Goal: Information Seeking & Learning: Understand process/instructions

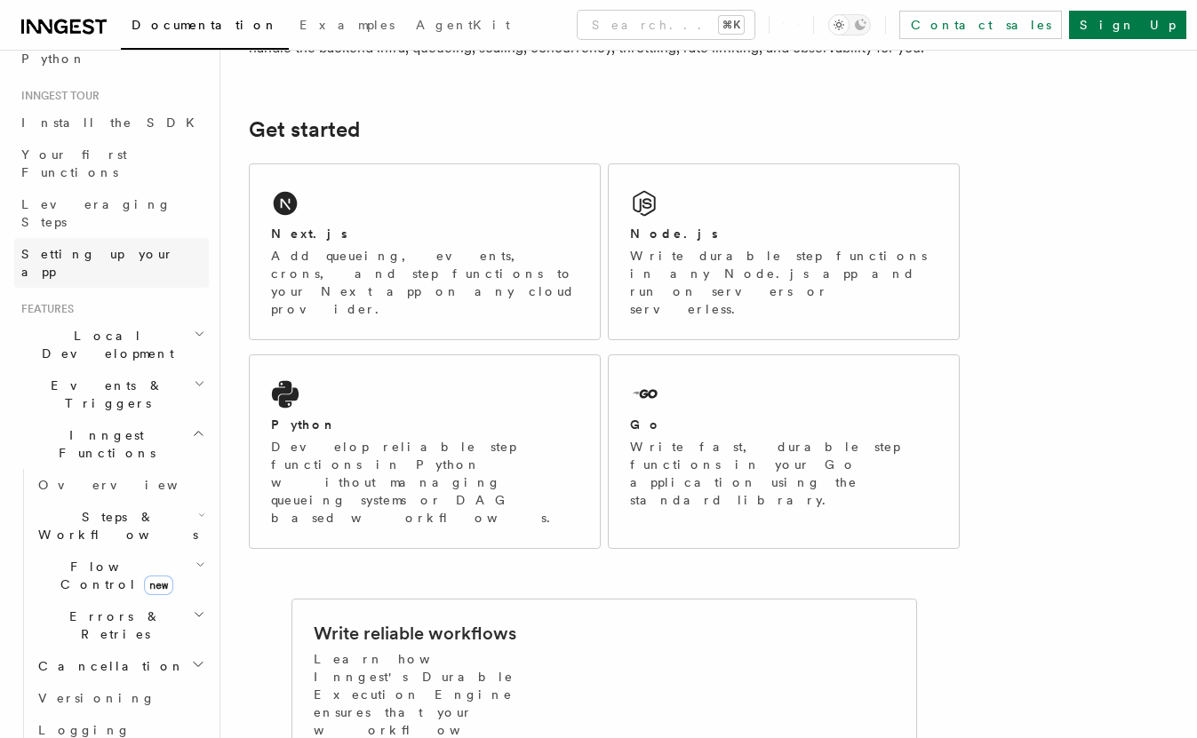
scroll to position [155, 0]
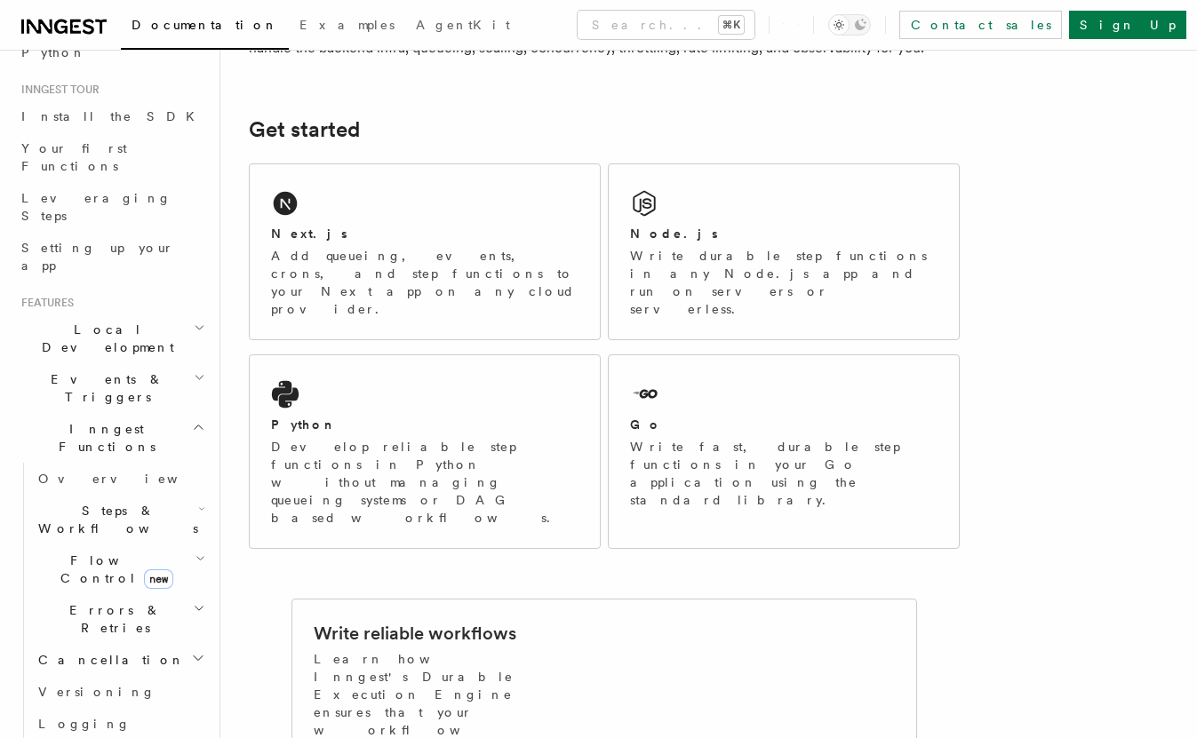
click at [158, 363] on h2 "Events & Triggers" at bounding box center [111, 388] width 195 height 50
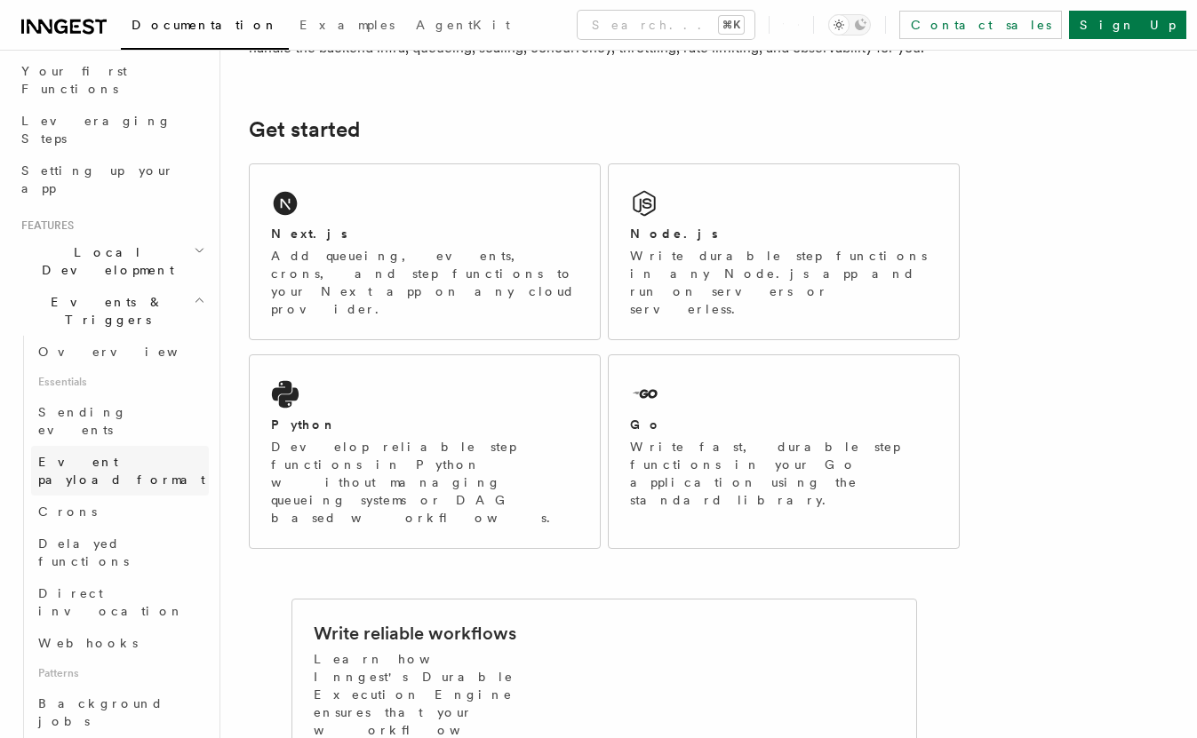
scroll to position [246, 0]
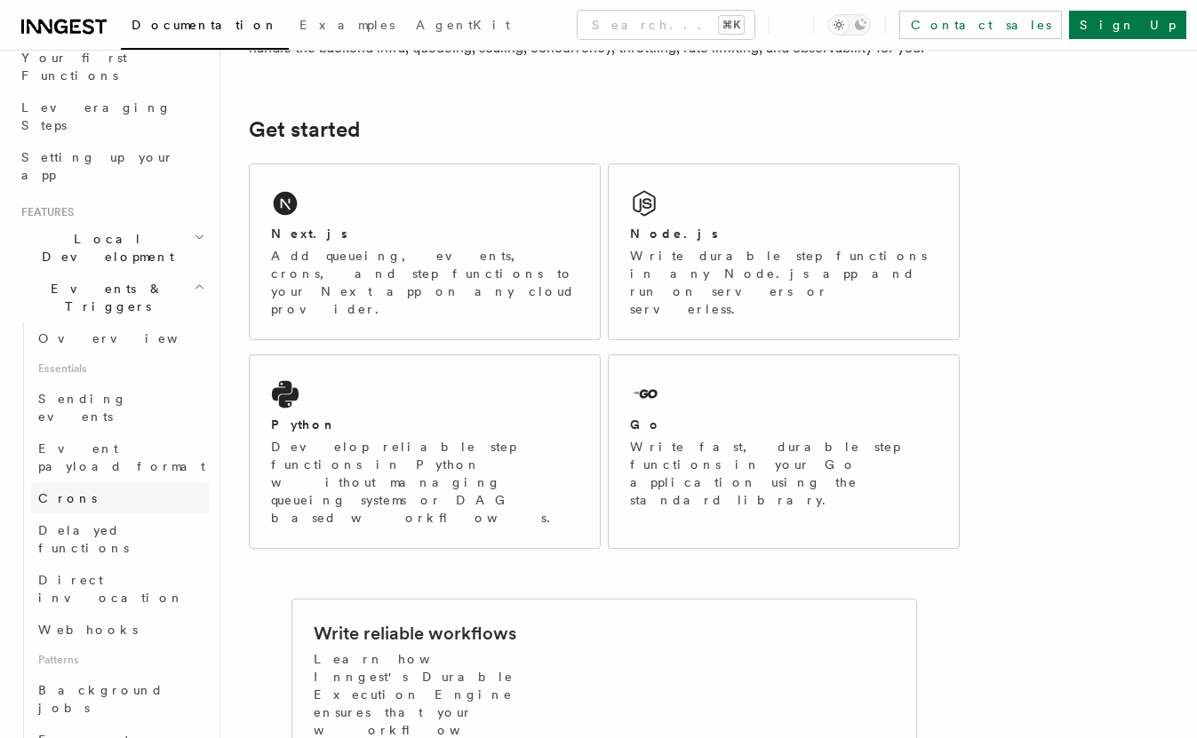
click at [121, 482] on link "Crons" at bounding box center [120, 498] width 178 height 32
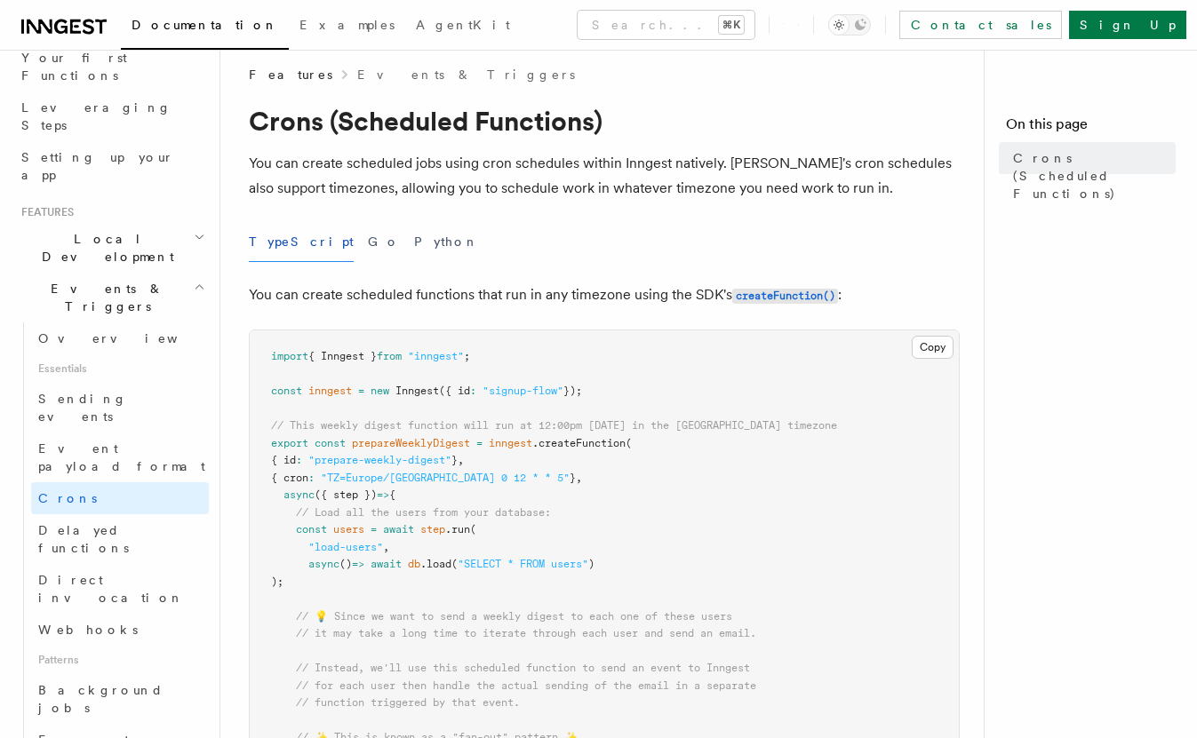
scroll to position [8, 0]
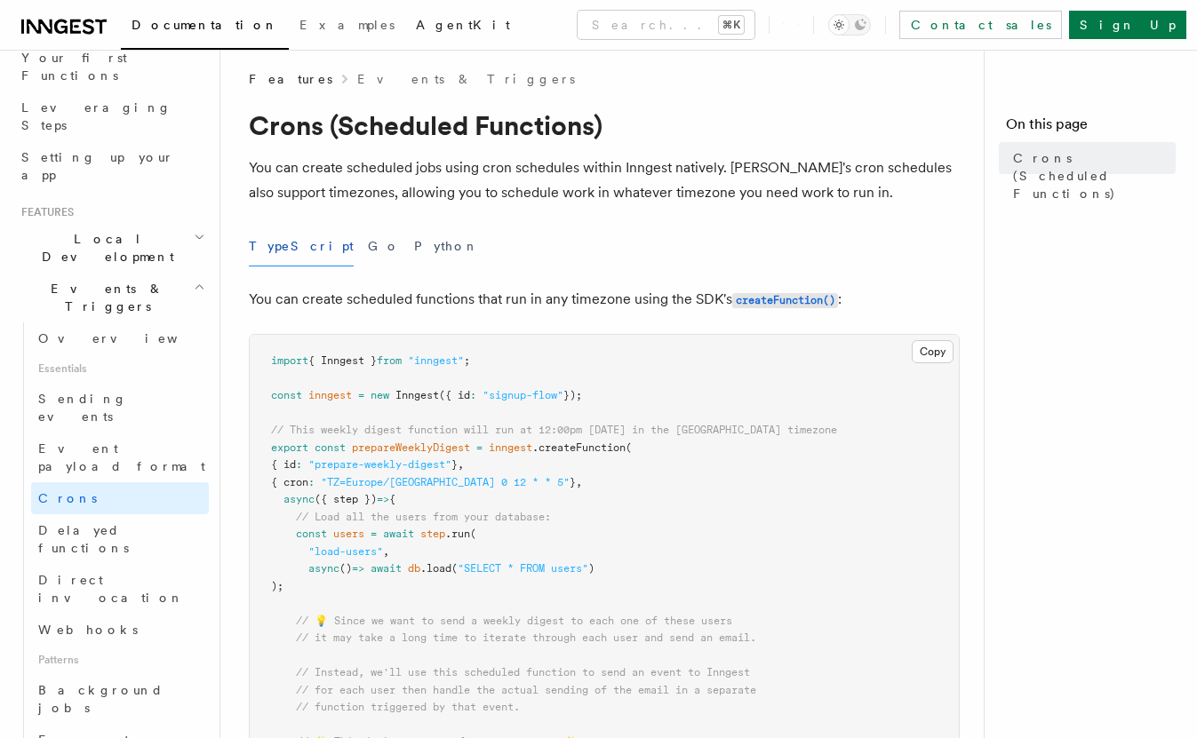
click at [416, 30] on span "AgentKit" at bounding box center [463, 25] width 94 height 14
click at [90, 623] on span "Webhooks" at bounding box center [88, 630] width 100 height 14
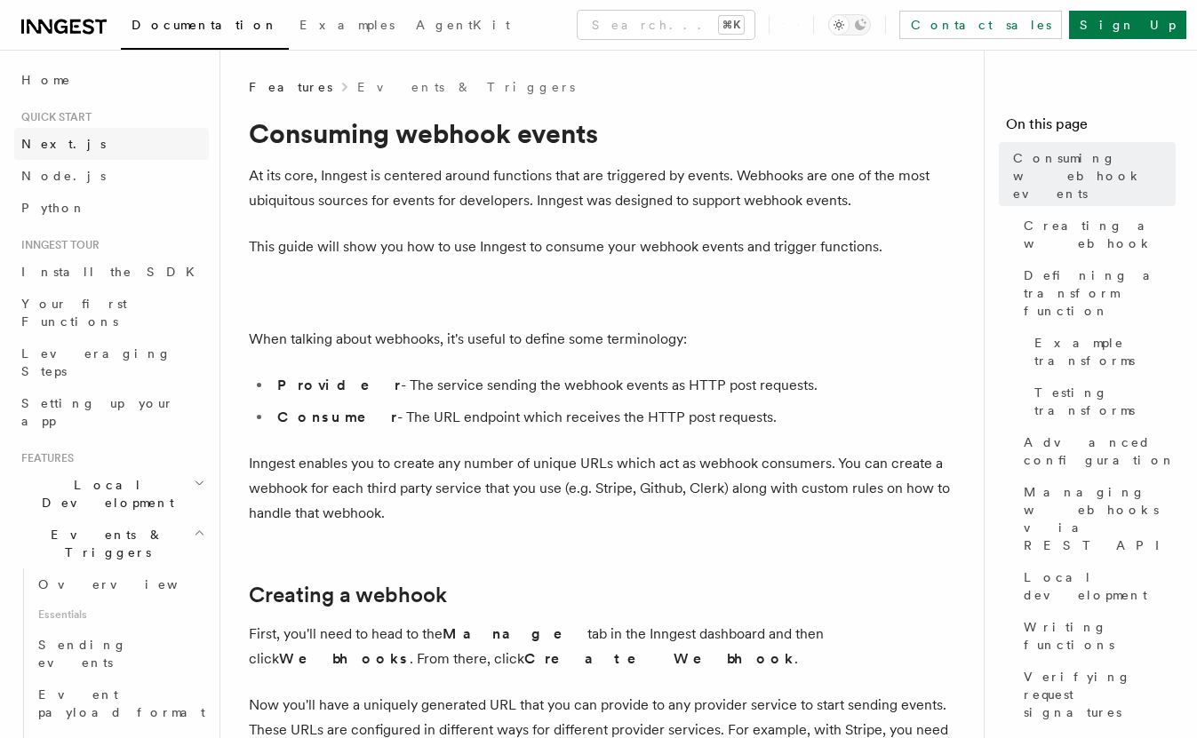
click at [54, 146] on span "Next.js" at bounding box center [63, 144] width 84 height 14
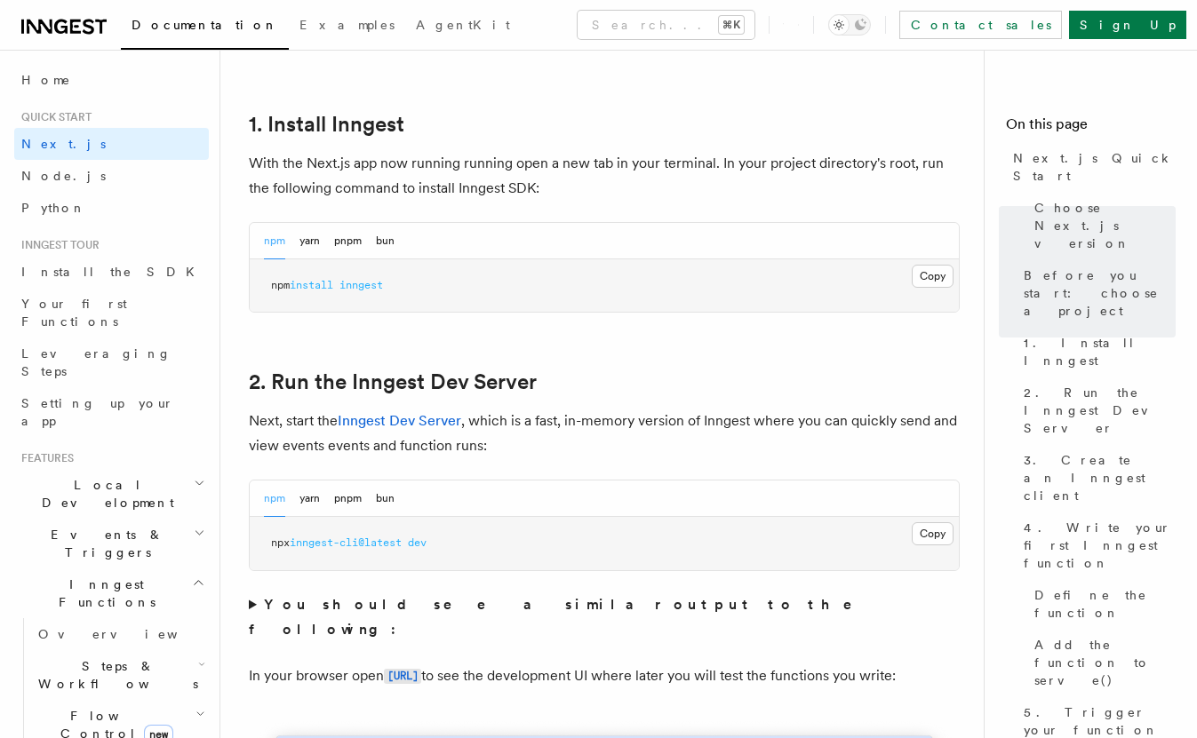
scroll to position [952, 0]
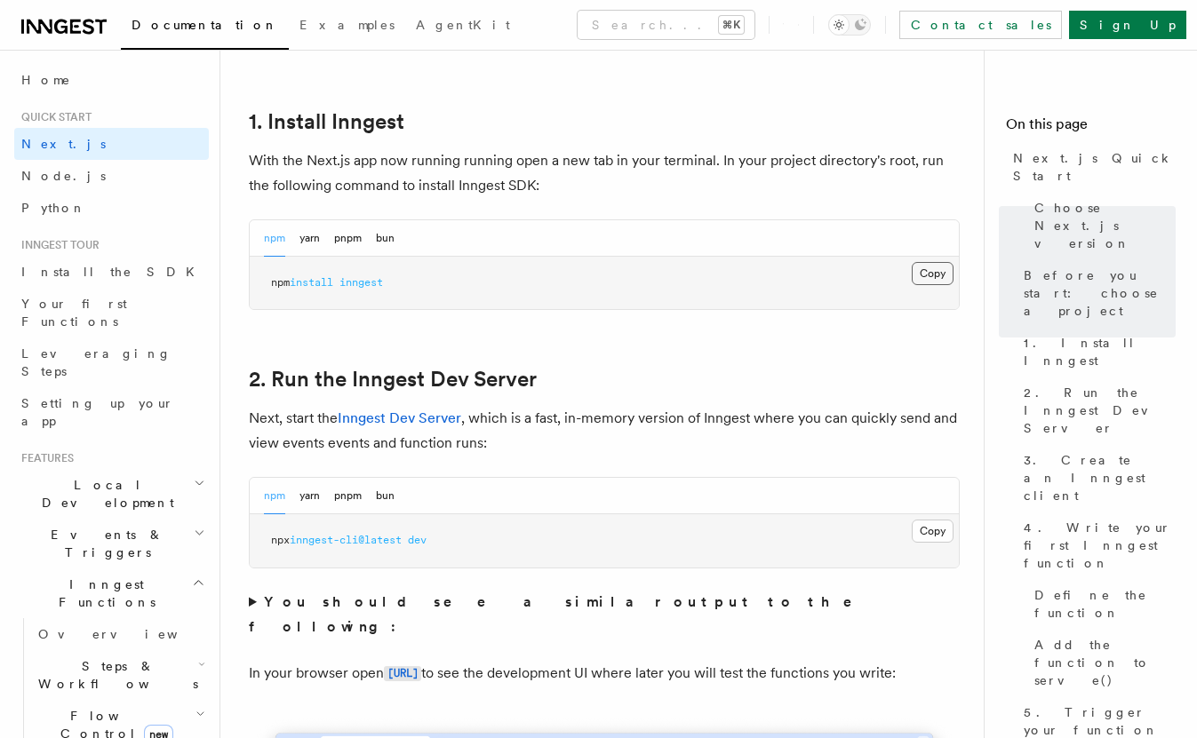
click at [923, 275] on button "Copy Copied" at bounding box center [933, 273] width 42 height 23
click at [352, 240] on button "pnpm" at bounding box center [348, 238] width 28 height 36
click at [944, 274] on button "Copy Copied" at bounding box center [933, 273] width 42 height 23
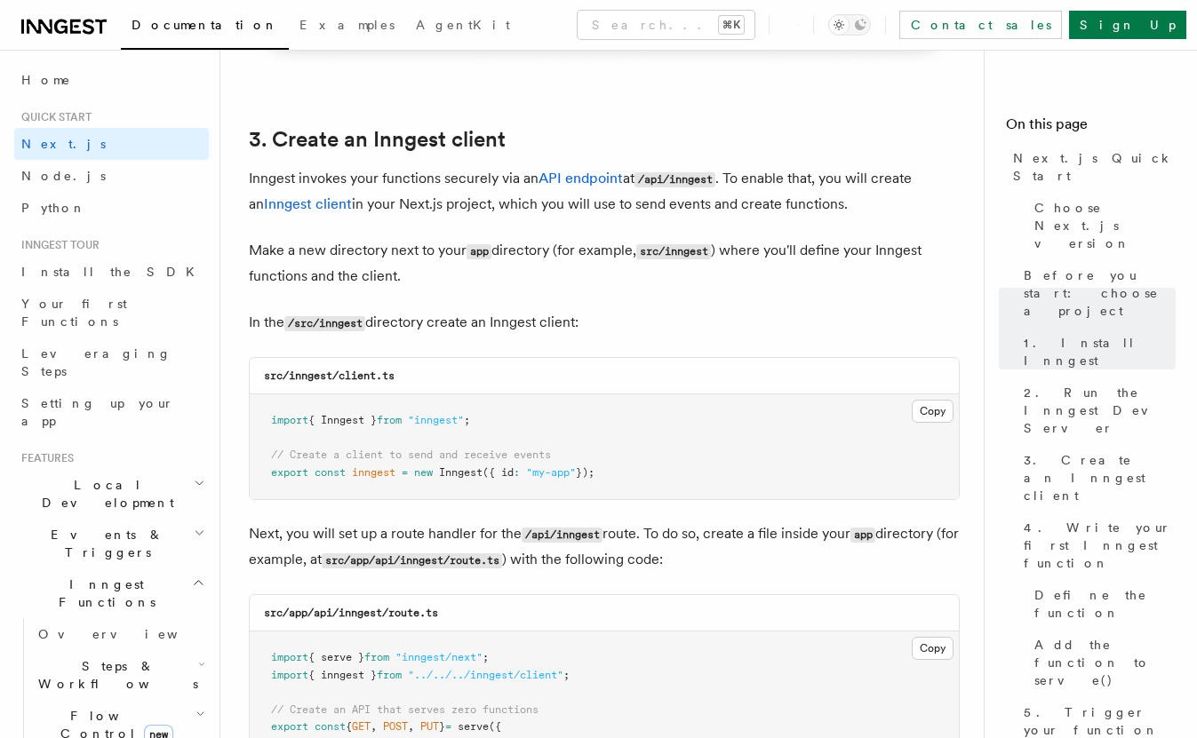
scroll to position [2045, 0]
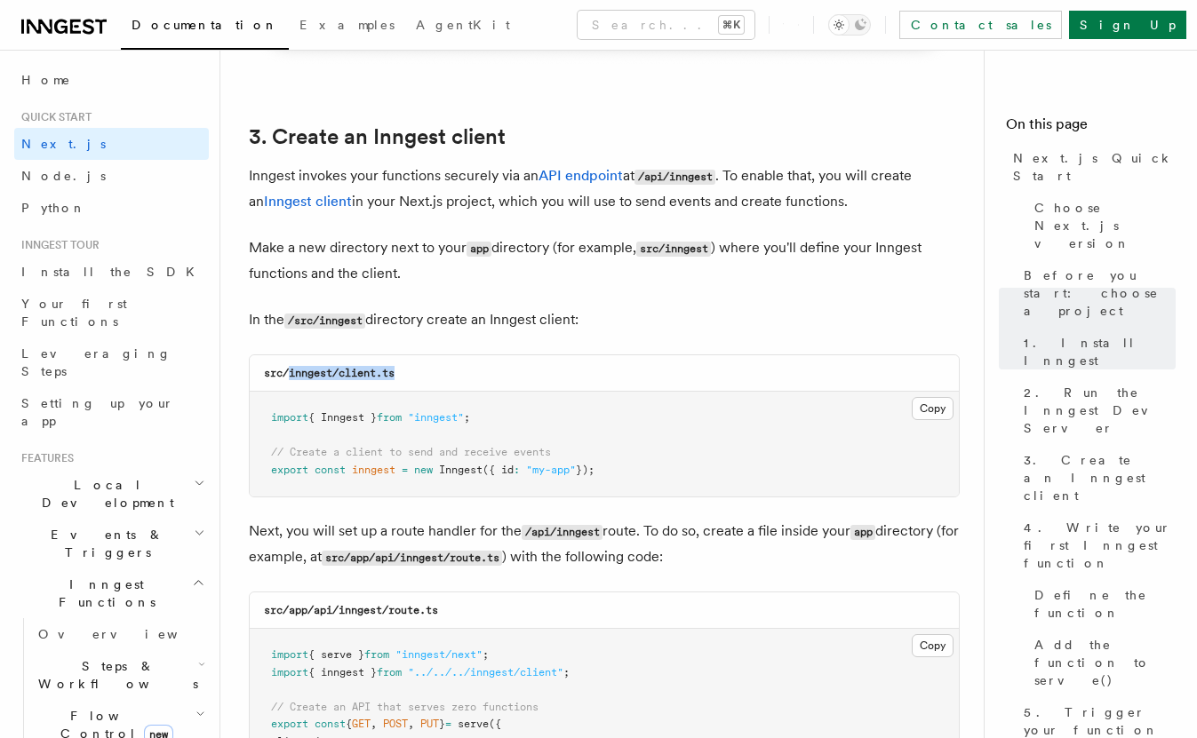
drag, startPoint x: 291, startPoint y: 376, endPoint x: 397, endPoint y: 375, distance: 106.6
click at [394, 375] on code "src/inngest/client.ts" at bounding box center [329, 373] width 131 height 12
click at [318, 379] on code "src/inngest/client.ts" at bounding box center [329, 373] width 131 height 12
drag, startPoint x: 342, startPoint y: 375, endPoint x: 398, endPoint y: 377, distance: 56.0
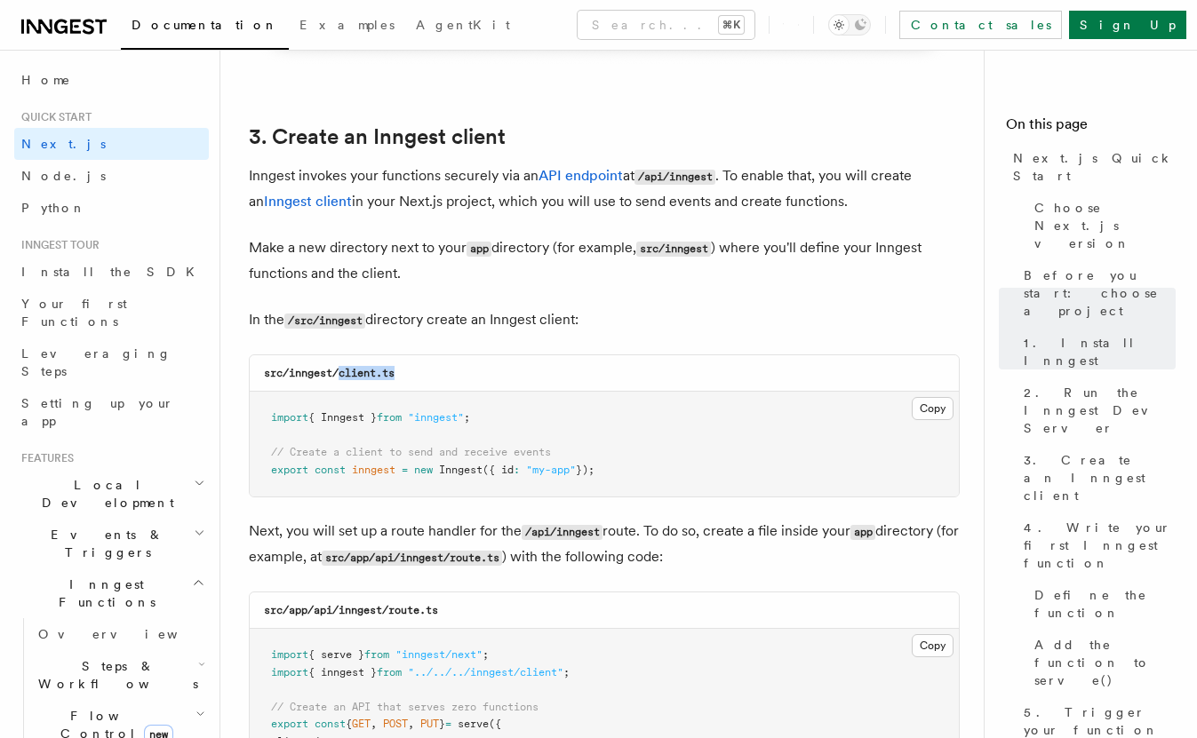
click at [394, 377] on code "src/inngest/client.ts" at bounding box center [329, 373] width 131 height 12
copy code "client.ts"
click at [935, 408] on button "Copy Copied" at bounding box center [933, 408] width 42 height 23
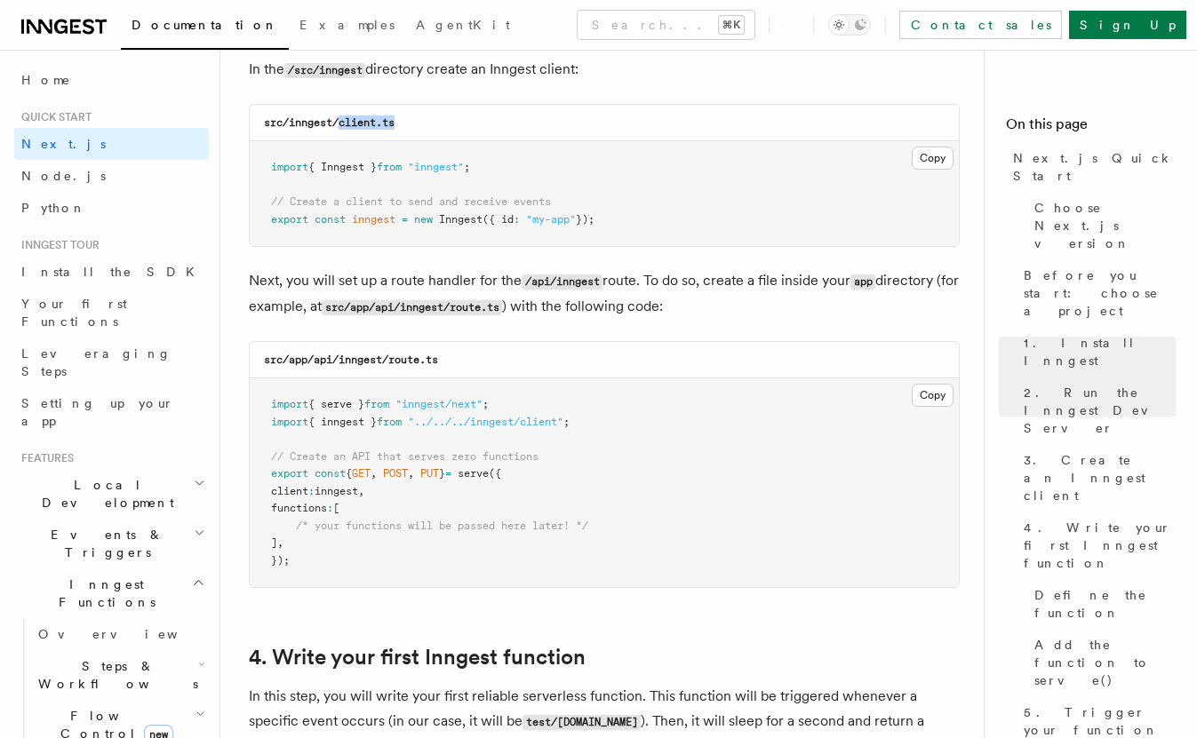
scroll to position [2297, 0]
drag, startPoint x: 315, startPoint y: 364, endPoint x: 386, endPoint y: 358, distance: 71.4
click at [386, 358] on code "src/app/api/inngest/route.ts" at bounding box center [351, 359] width 174 height 12
copy code "api/inngest"
drag, startPoint x: 395, startPoint y: 364, endPoint x: 445, endPoint y: 363, distance: 49.8
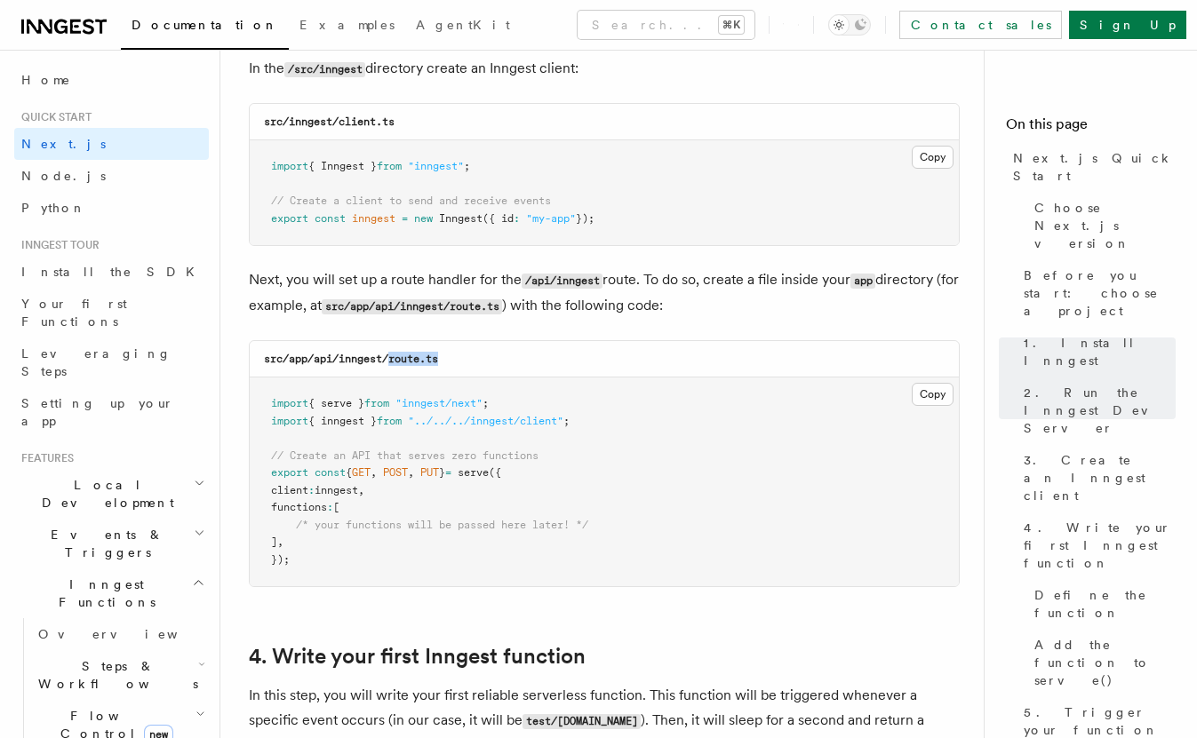
click at [445, 363] on div "src/app/api/inngest/route.ts" at bounding box center [604, 359] width 709 height 36
copy code "route.ts"
click at [943, 402] on button "Copy Copied" at bounding box center [933, 394] width 42 height 23
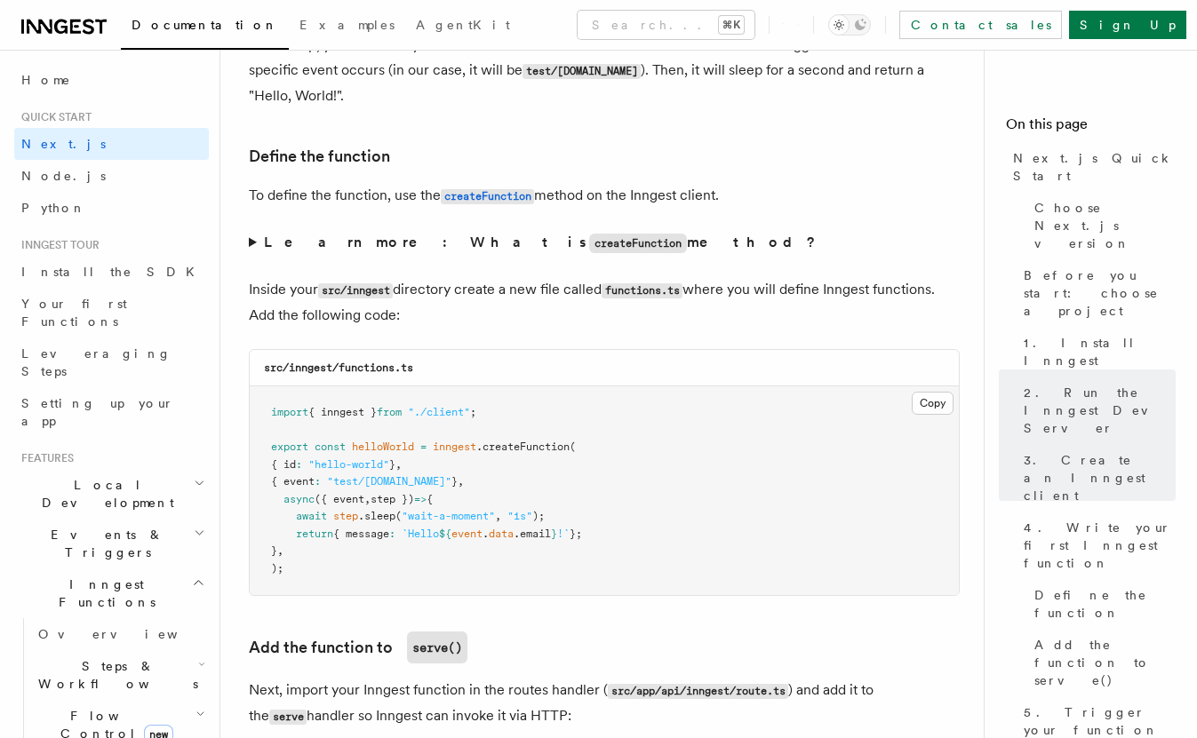
scroll to position [2949, 0]
drag, startPoint x: 341, startPoint y: 372, endPoint x: 418, endPoint y: 372, distance: 77.3
click at [418, 372] on div "src/inngest/functions.ts" at bounding box center [604, 366] width 709 height 36
copy code "functions.ts"
click at [922, 403] on button "Copy Copied" at bounding box center [933, 401] width 42 height 23
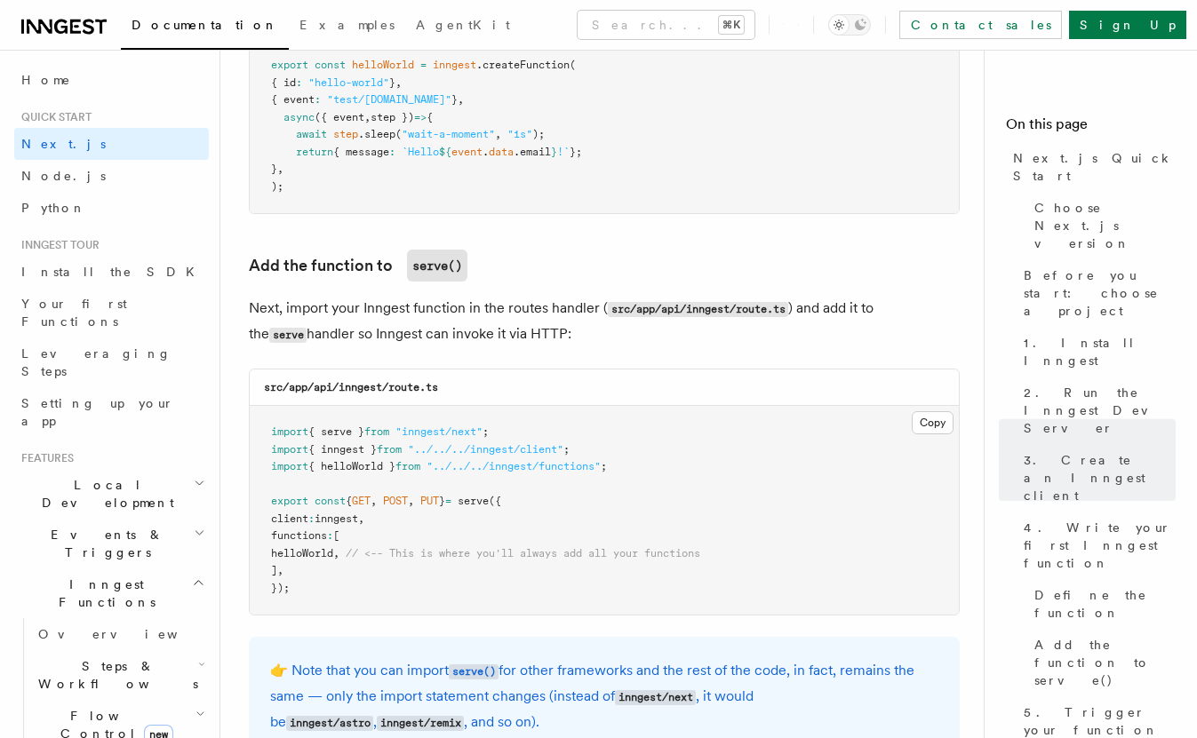
scroll to position [3337, 0]
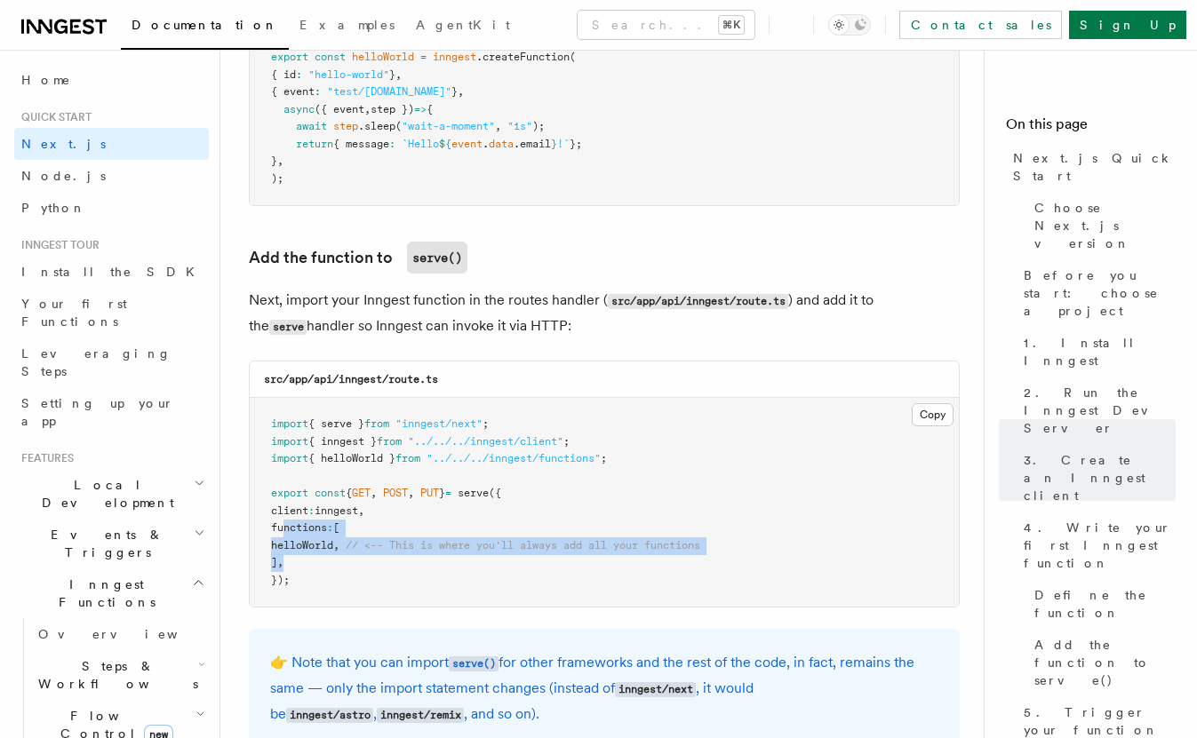
drag, startPoint x: 283, startPoint y: 533, endPoint x: 304, endPoint y: 562, distance: 36.3
click at [304, 562] on pre "import { serve } from "inngest/next" ; import { inngest } from "../../../innges…" at bounding box center [604, 502] width 709 height 209
copy code "functions : [ helloWorld , // <-- This is where you'll always add all your func…"
click at [327, 552] on span "helloWorld" at bounding box center [302, 545] width 62 height 12
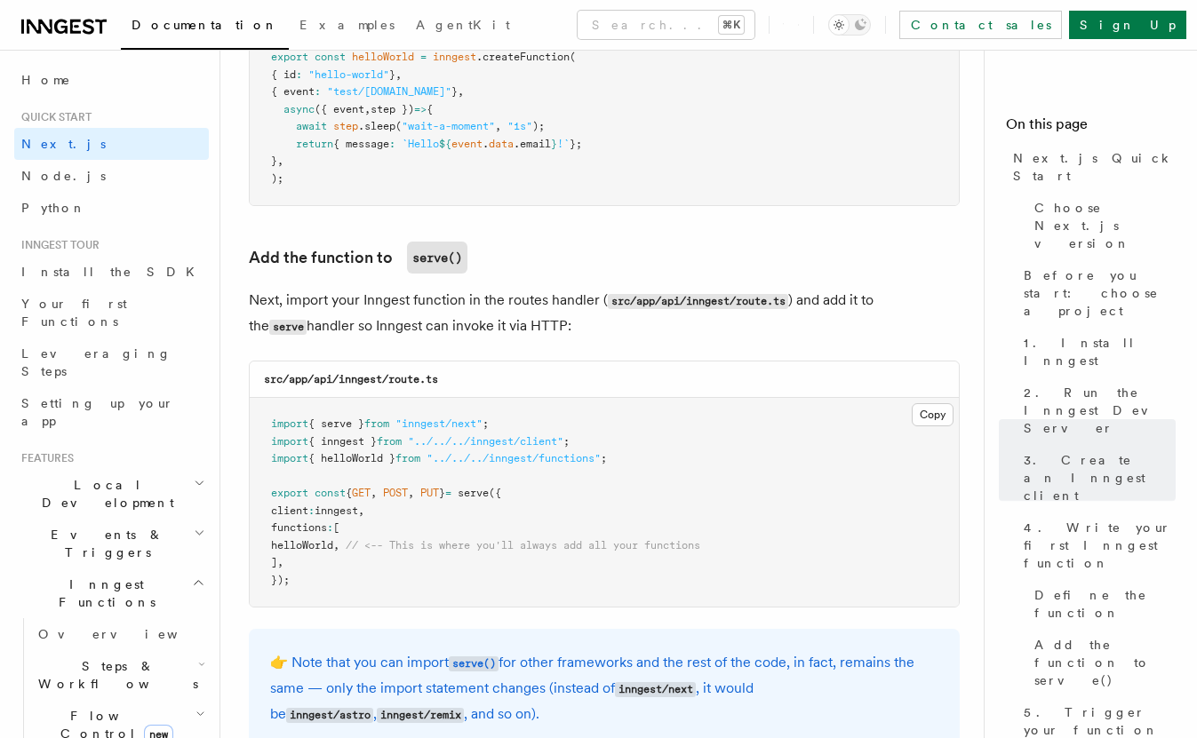
click at [327, 552] on span "helloWorld" at bounding box center [302, 545] width 62 height 12
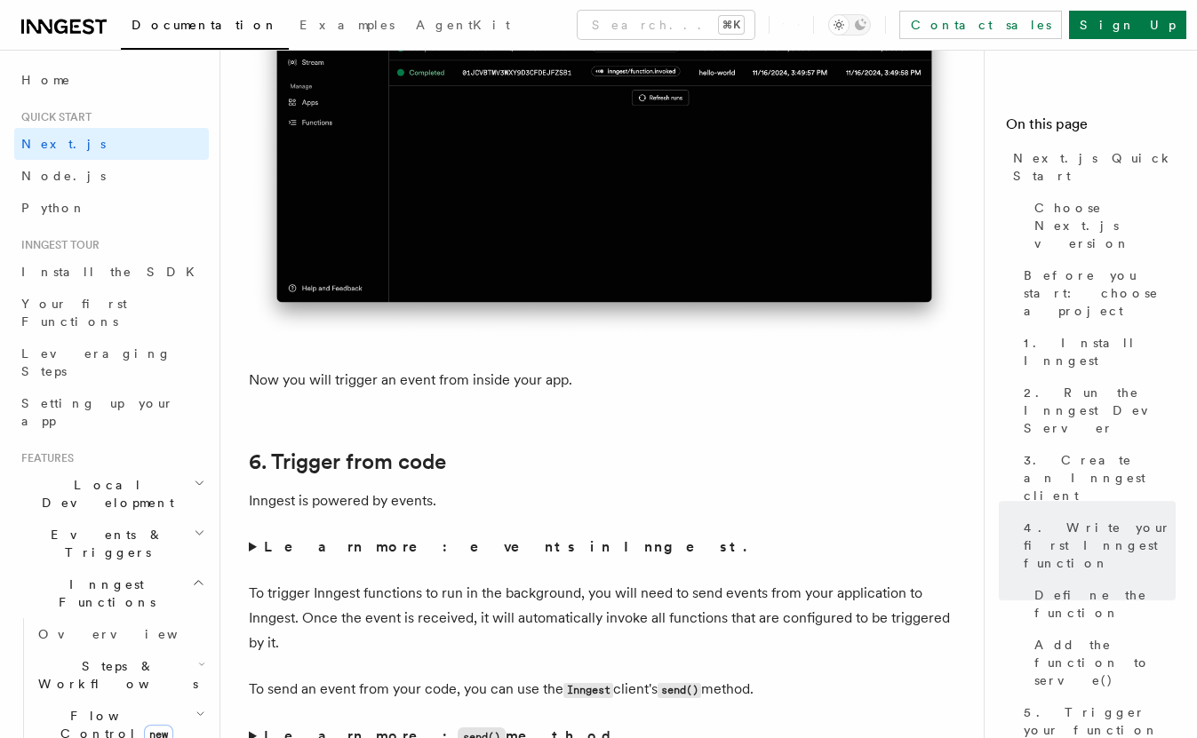
scroll to position [9057, 0]
